Goal: Navigation & Orientation: Find specific page/section

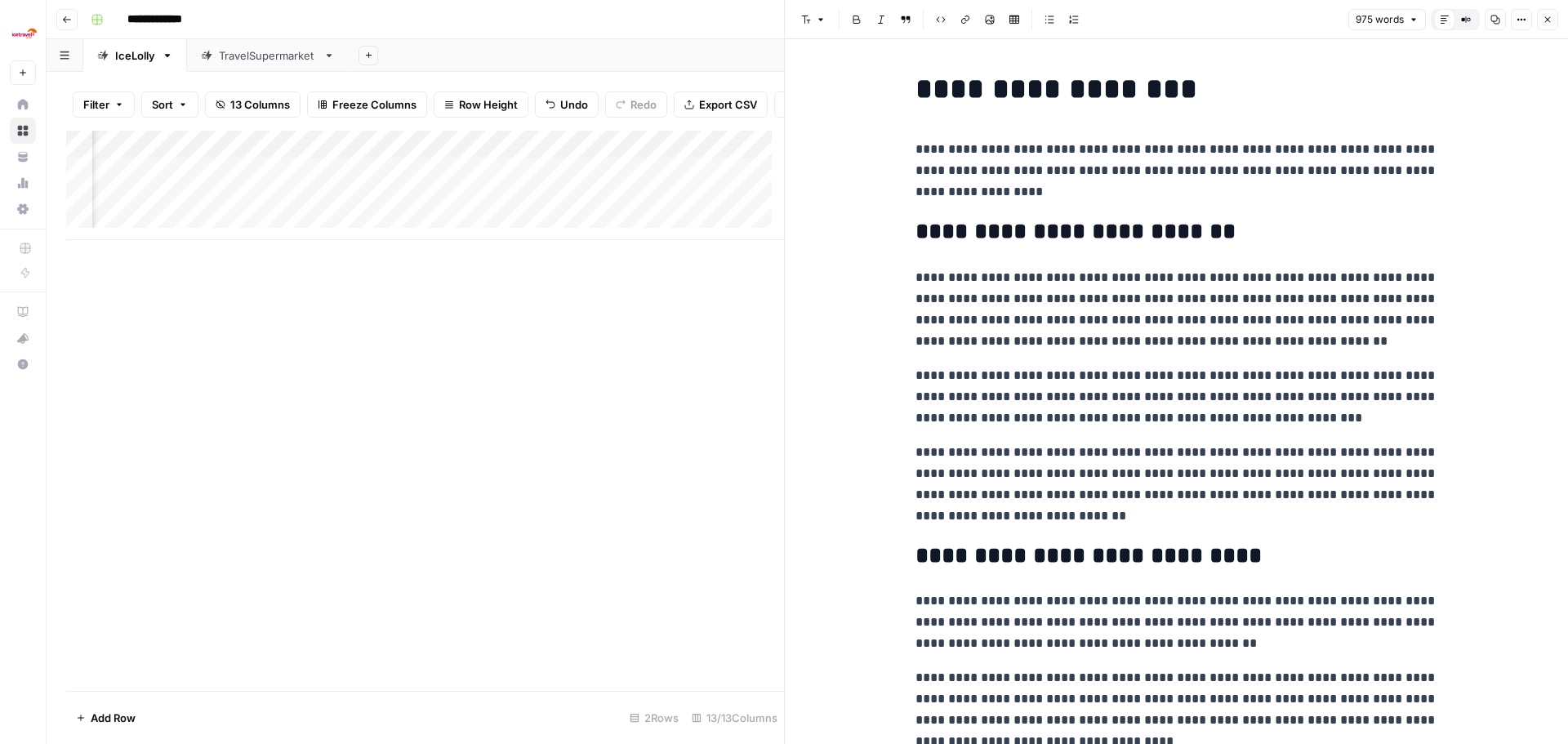
scroll to position [0, 1324]
click at [194, 308] on div "Add Column" at bounding box center [425, 410] width 718 height 560
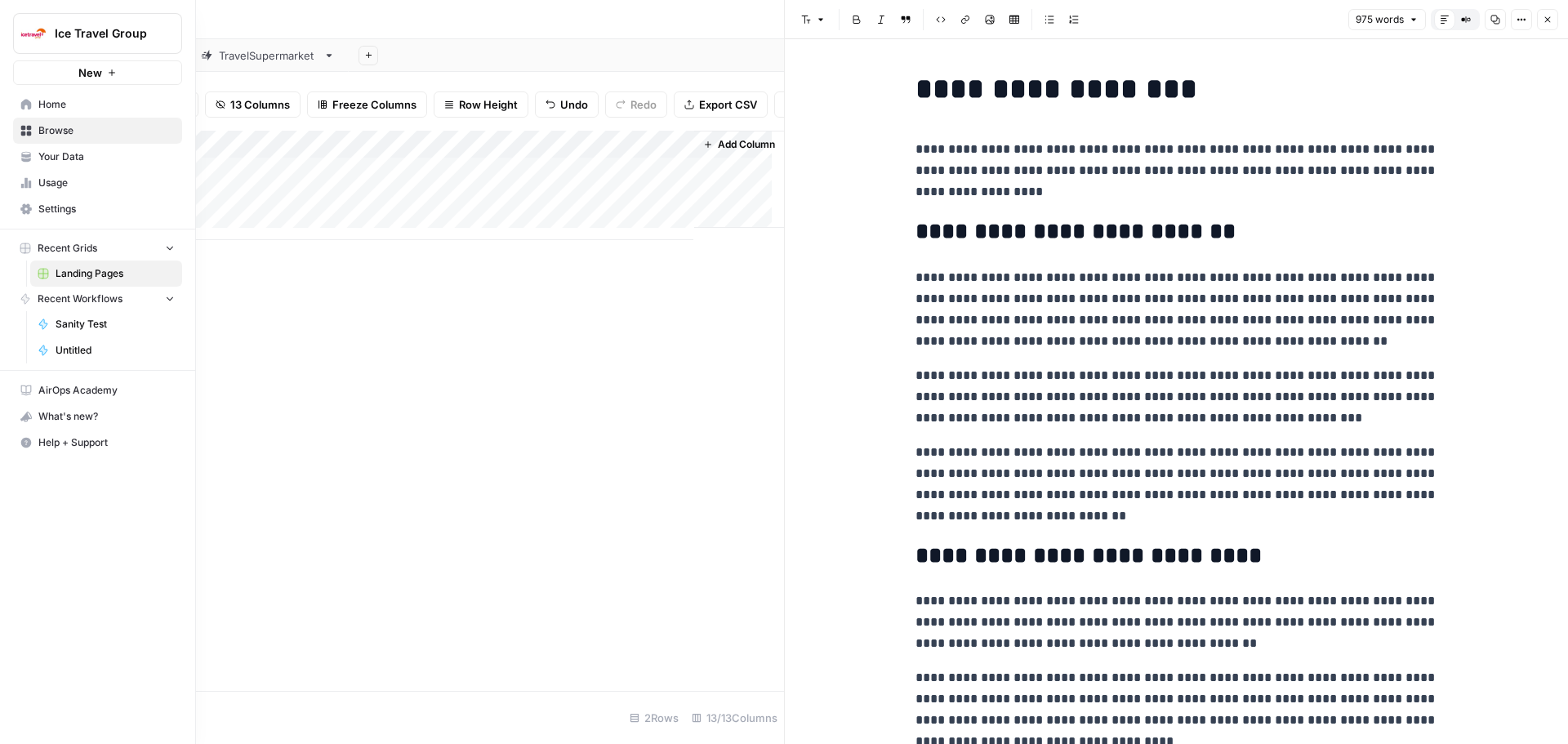
click at [33, 129] on link "Browse" at bounding box center [97, 130] width 169 height 26
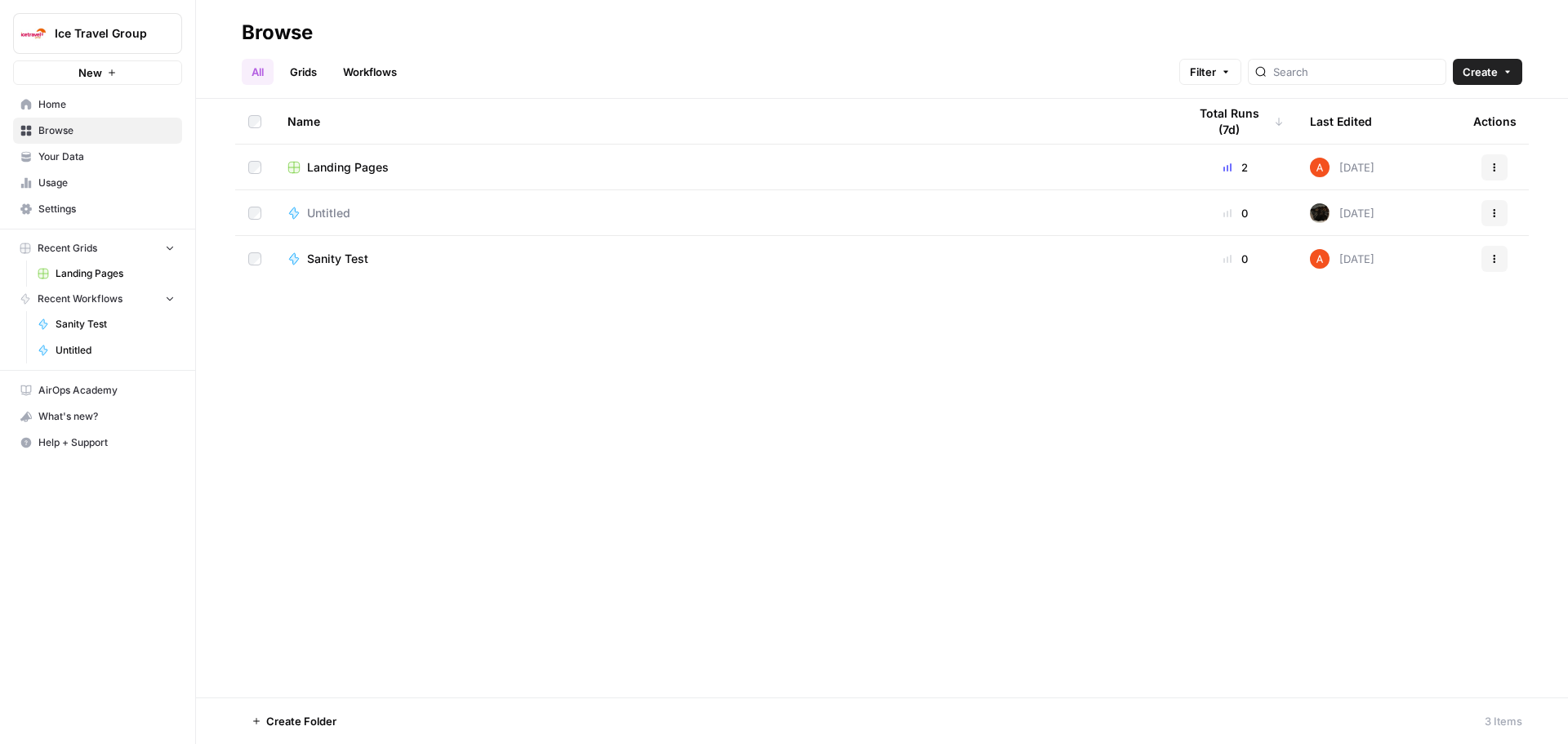
click at [378, 166] on span "Landing Pages" at bounding box center [348, 167] width 81 height 16
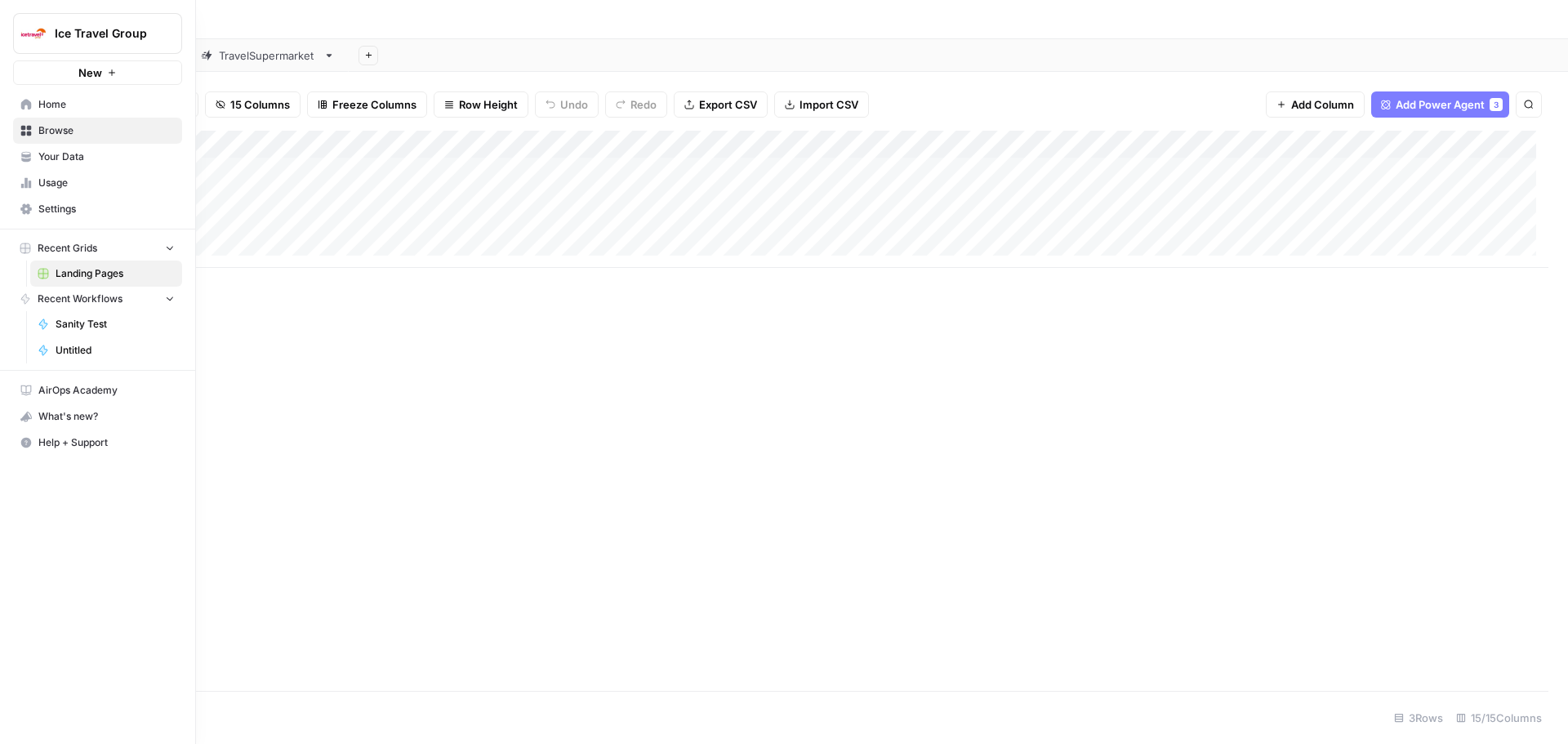
click at [31, 129] on icon at bounding box center [26, 130] width 12 height 12
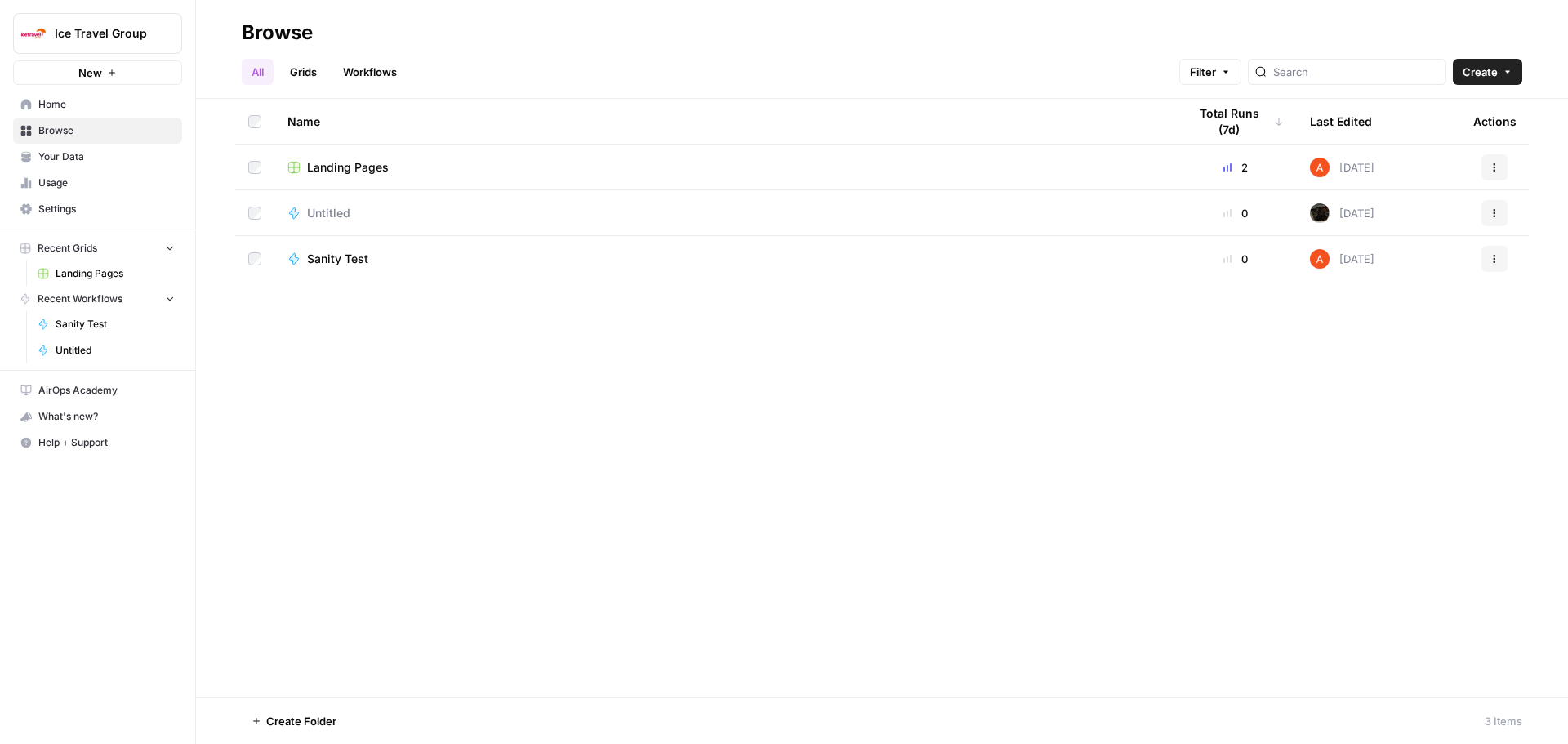
click at [49, 155] on span "Your Data" at bounding box center [106, 157] width 137 height 14
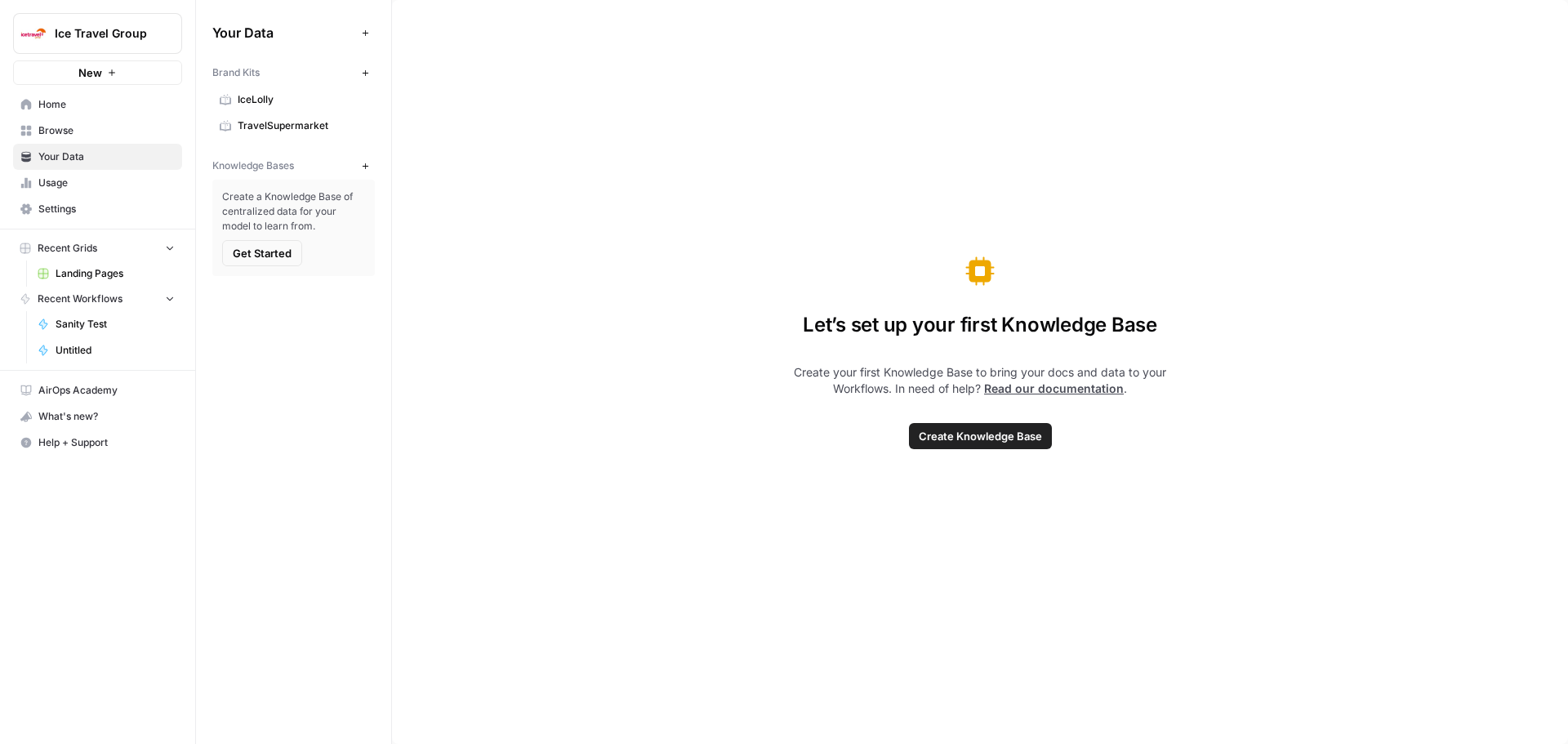
click at [275, 93] on span "IceLolly" at bounding box center [302, 100] width 129 height 14
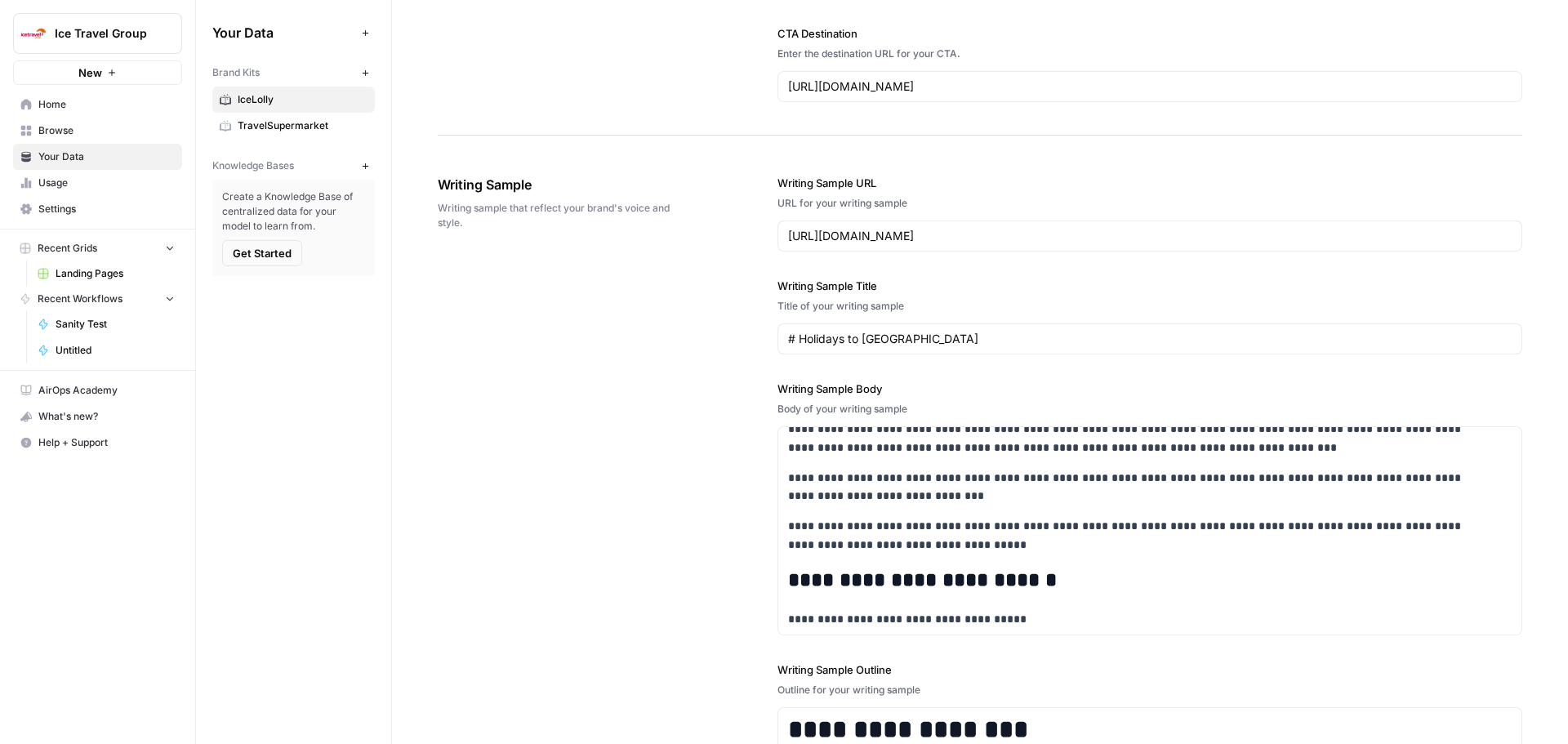
scroll to position [1634, 0]
click at [98, 263] on link "Landing Pages" at bounding box center [106, 273] width 152 height 26
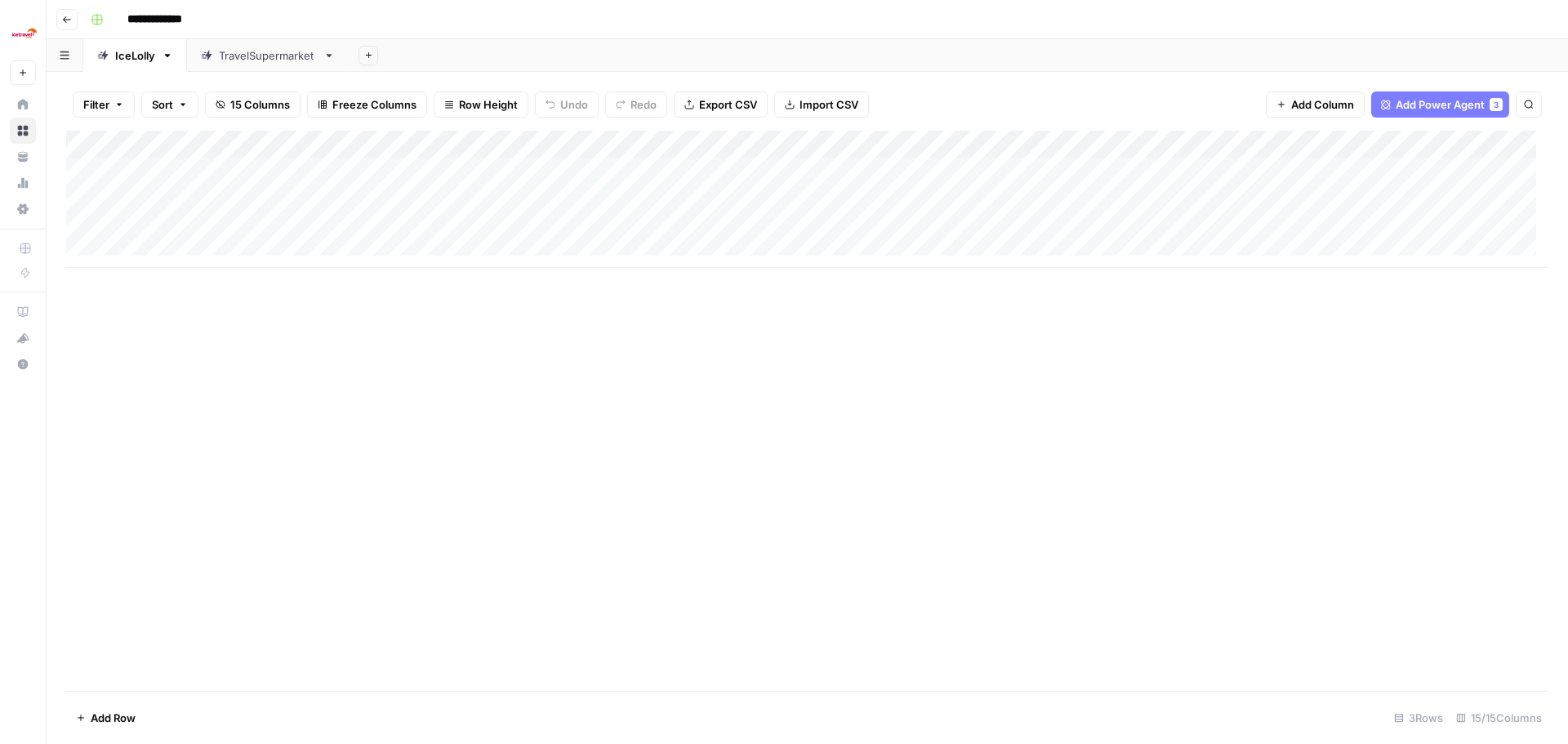
scroll to position [0, 853]
